Goal: Task Accomplishment & Management: Use online tool/utility

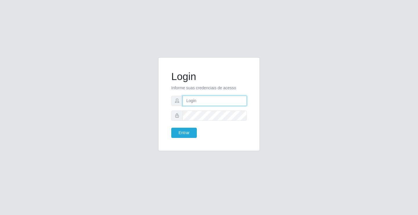
drag, startPoint x: 0, startPoint y: 0, endPoint x: 214, endPoint y: 101, distance: 236.5
click at [214, 101] on input "text" at bounding box center [215, 101] width 64 height 10
type input "zivaneide@ideal"
click at [171, 128] on button "Entrar" at bounding box center [184, 133] width 26 height 10
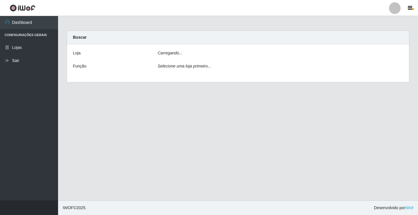
click at [177, 132] on main "Carregando... Buscar [PERSON_NAME]... Função Selecione uma loja primeiro..." at bounding box center [238, 108] width 360 height 184
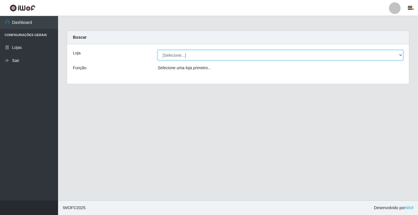
click at [401, 53] on select "[Selecione...] Ideal - Conceição" at bounding box center [281, 55] width 246 height 10
select select "231"
click at [158, 50] on select "[Selecione...] Ideal - Conceição" at bounding box center [281, 55] width 246 height 10
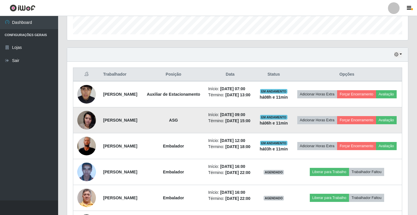
scroll to position [174, 0]
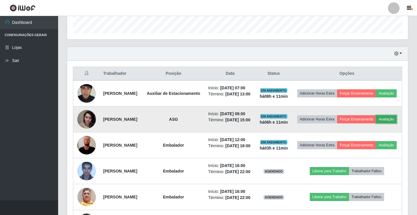
click at [376, 123] on button "Avaliação" at bounding box center [386, 119] width 21 height 8
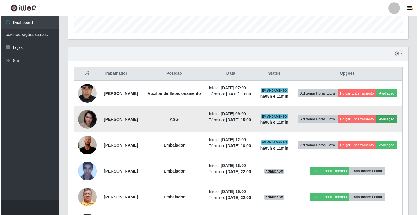
scroll to position [121, 338]
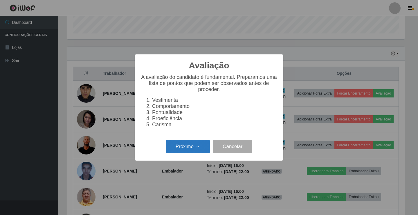
click at [186, 151] on button "Próximo →" at bounding box center [188, 146] width 44 height 14
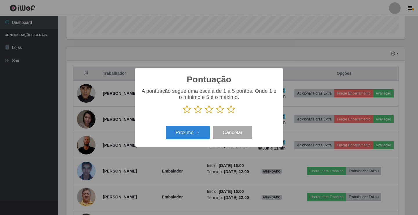
click at [209, 111] on icon at bounding box center [209, 109] width 8 height 9
click at [205, 114] on input "radio" at bounding box center [205, 114] width 0 height 0
click at [200, 133] on button "Próximo →" at bounding box center [188, 133] width 44 height 14
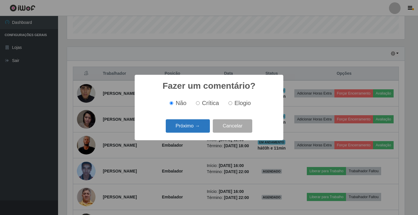
click at [179, 122] on button "Próximo →" at bounding box center [188, 126] width 44 height 14
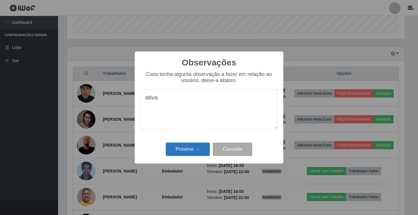
type textarea "ativa"
click at [196, 148] on button "Próximo →" at bounding box center [188, 149] width 44 height 14
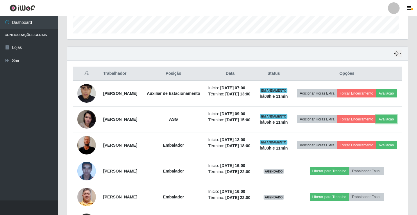
scroll to position [121, 341]
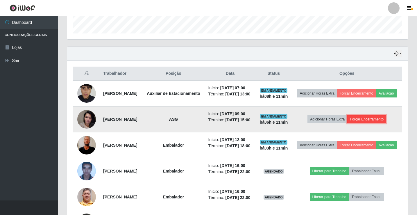
click at [371, 123] on button "Forçar Encerramento" at bounding box center [366, 119] width 39 height 8
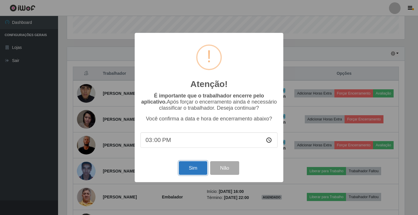
click at [192, 169] on button "Sim" at bounding box center [193, 168] width 28 height 14
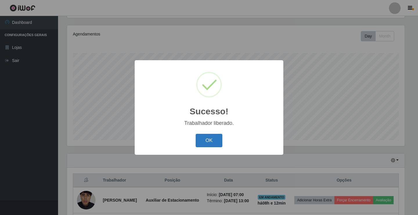
click at [205, 140] on button "OK" at bounding box center [209, 141] width 27 height 14
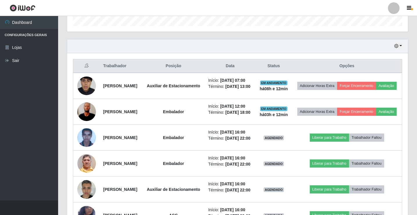
scroll to position [184, 0]
